Goal: Find specific fact: Find specific fact

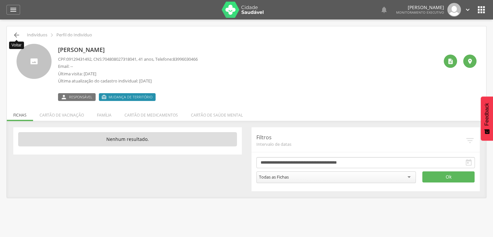
click at [16, 34] on icon "" at bounding box center [17, 35] width 8 height 8
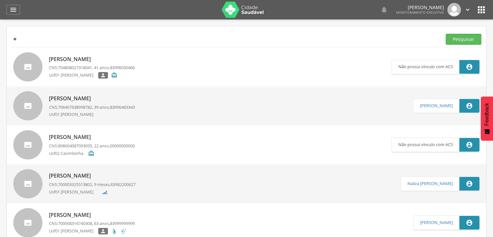
type input "*"
click at [446, 34] on button "Pesquisar" at bounding box center [464, 39] width 36 height 11
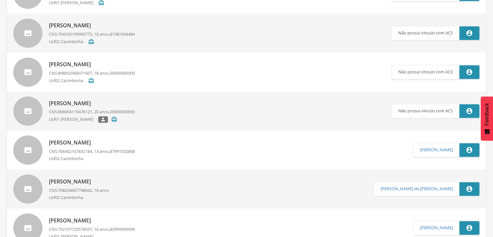
scroll to position [463, 0]
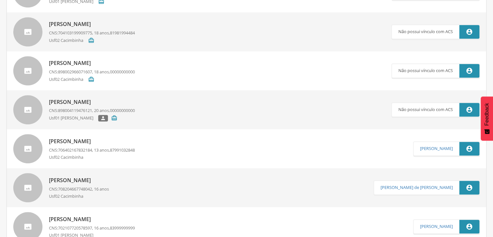
click at [90, 101] on p "[PERSON_NAME]" at bounding box center [92, 101] width 86 height 7
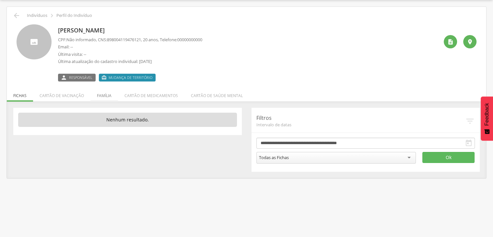
click at [98, 95] on li "Família" at bounding box center [104, 93] width 28 height 15
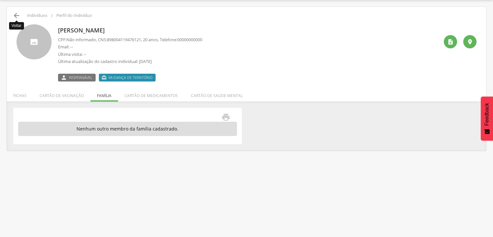
click at [17, 19] on icon "" at bounding box center [17, 16] width 8 height 8
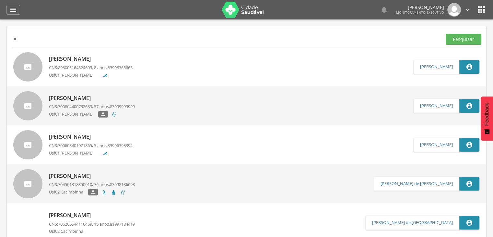
type input "*"
type input "*******"
click at [446, 34] on button "Pesquisar" at bounding box center [464, 39] width 36 height 11
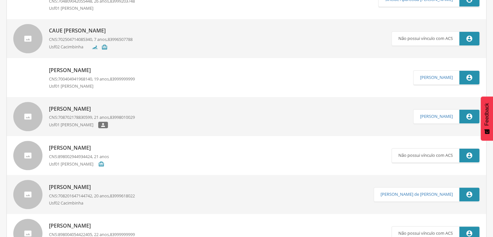
scroll to position [145, 0]
click at [100, 106] on p "[PERSON_NAME]" at bounding box center [92, 108] width 86 height 7
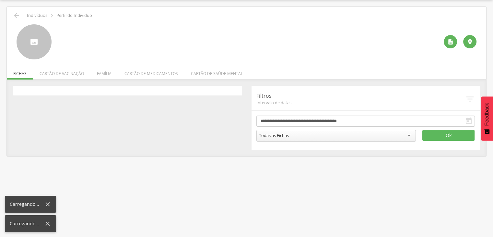
scroll to position [19, 0]
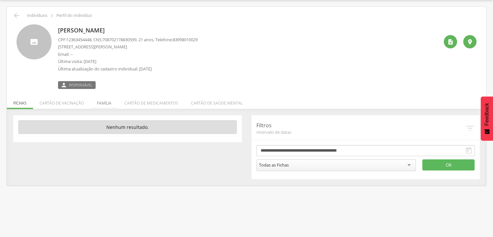
click at [102, 102] on li "Família" at bounding box center [104, 101] width 28 height 15
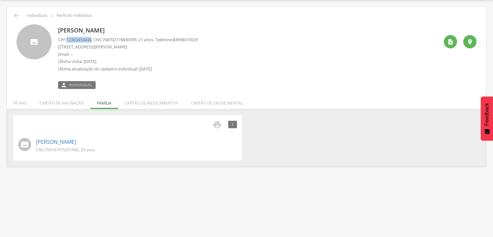
drag, startPoint x: 93, startPoint y: 37, endPoint x: 68, endPoint y: 39, distance: 25.3
click at [68, 39] on span "12363454448" at bounding box center [78, 40] width 25 height 6
copy span "12363454448"
